Goal: Check status

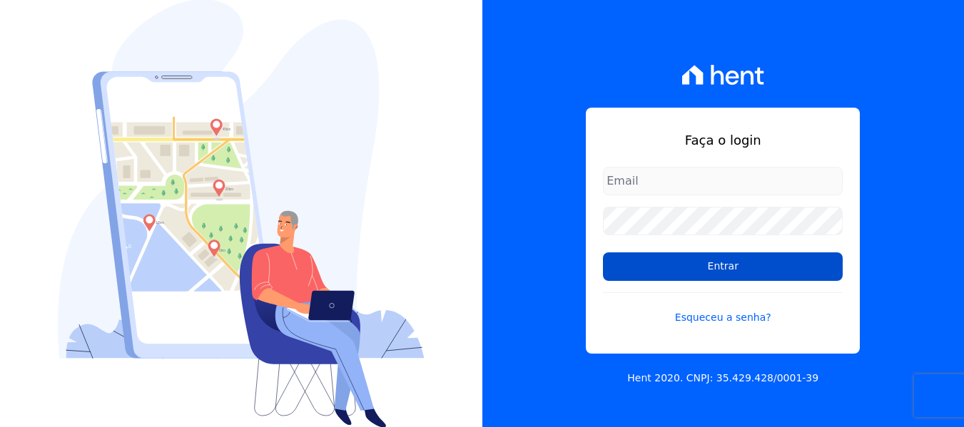
type input "contato@condominioalexandria.com.br"
click at [741, 278] on input "Entrar" at bounding box center [723, 267] width 240 height 29
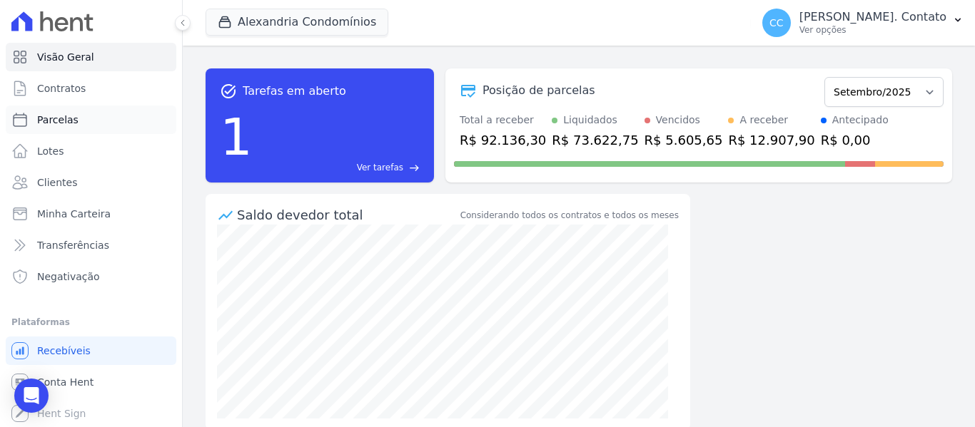
click at [59, 122] on span "Parcelas" at bounding box center [57, 120] width 41 height 14
select select
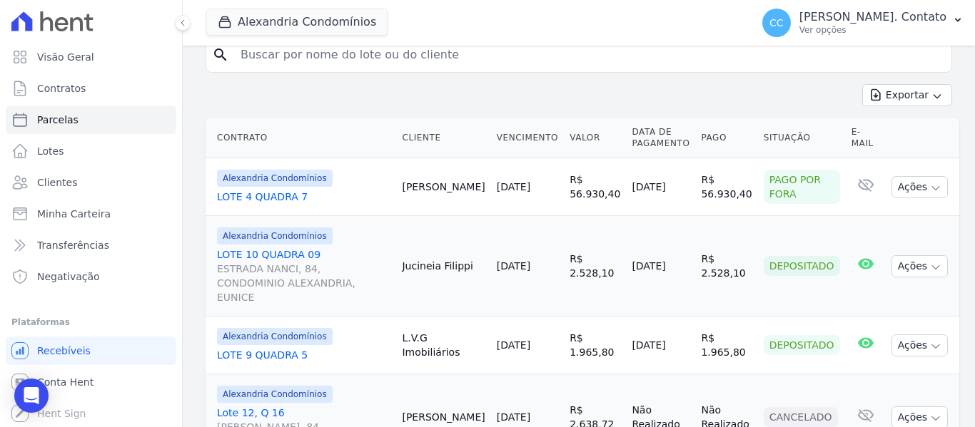
scroll to position [285, 0]
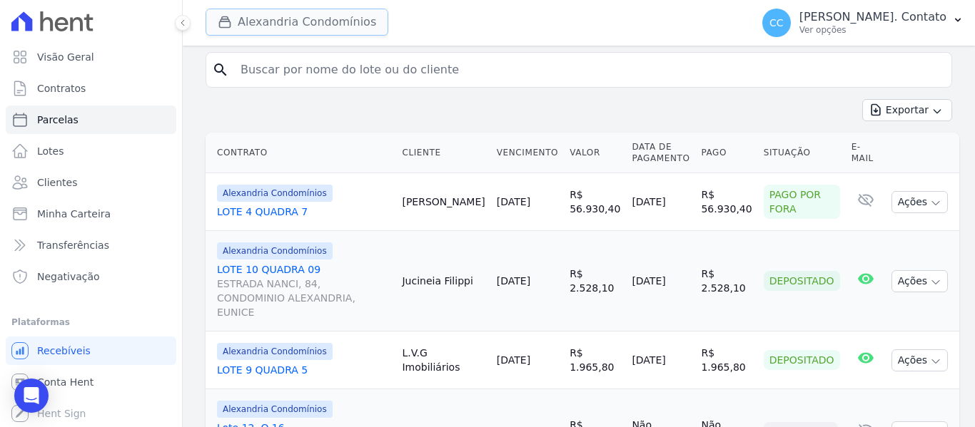
click at [302, 12] on button "Alexandria Condomínios" at bounding box center [297, 22] width 183 height 27
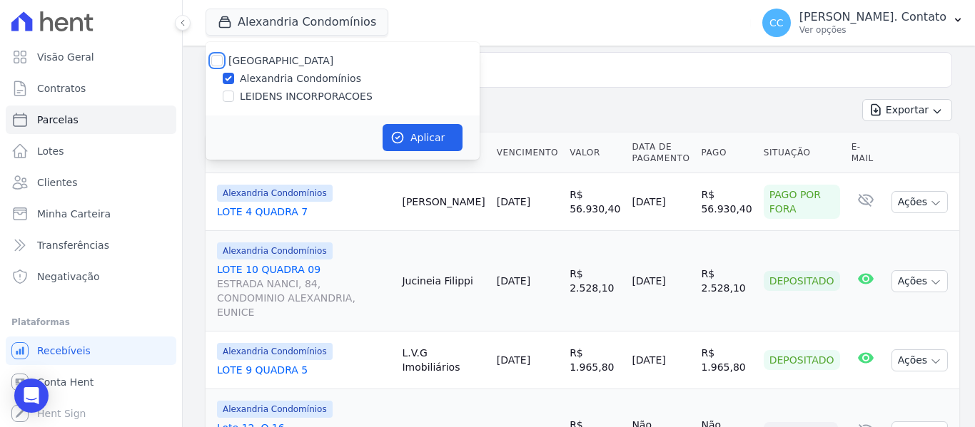
click at [220, 64] on input "[GEOGRAPHIC_DATA]" at bounding box center [216, 60] width 11 height 11
checkbox input "true"
click at [436, 135] on button "Aplicar" at bounding box center [423, 137] width 80 height 27
select select
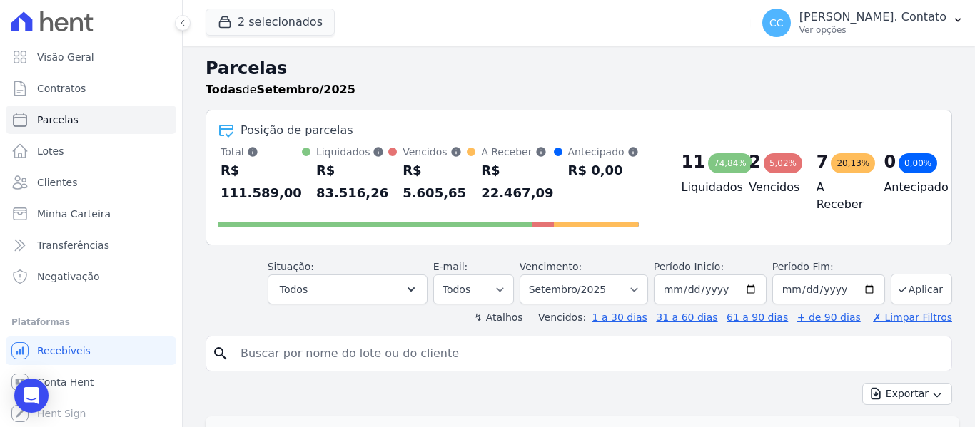
scroll to position [0, 0]
